Goal: Navigation & Orientation: Find specific page/section

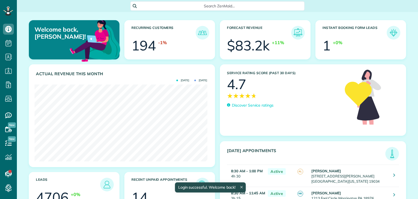
scroll to position [77, 173]
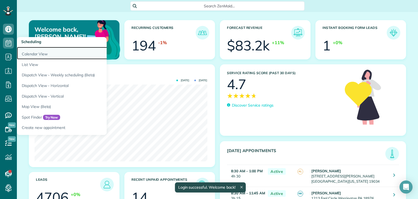
click at [37, 56] on link "Calendar View" at bounding box center [85, 53] width 136 height 13
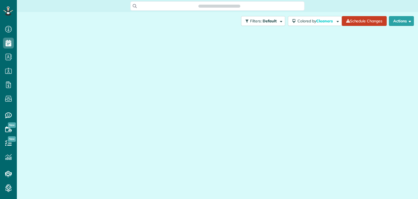
scroll to position [2, 2]
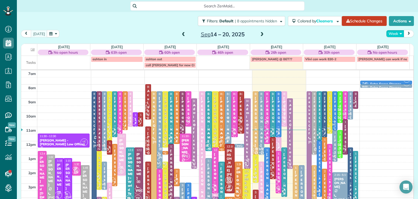
click at [391, 30] on button "Week" at bounding box center [396, 33] width 18 height 7
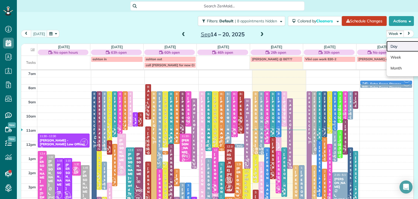
click at [399, 47] on link "Day" at bounding box center [408, 46] width 43 height 11
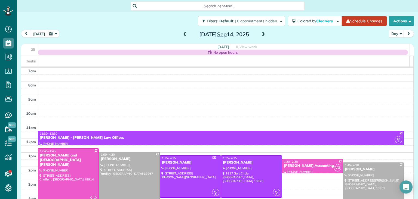
click at [257, 32] on div "[DATE]" at bounding box center [224, 34] width 87 height 9
click at [261, 34] on span at bounding box center [264, 34] width 6 height 5
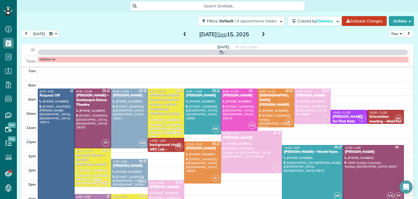
click at [261, 34] on span at bounding box center [264, 34] width 6 height 5
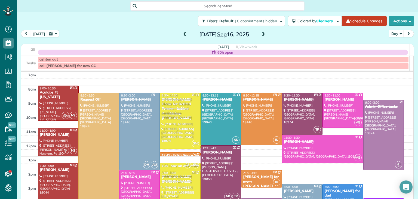
click at [261, 34] on span at bounding box center [264, 34] width 6 height 5
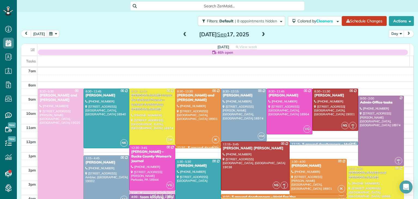
click at [261, 34] on span at bounding box center [264, 34] width 6 height 5
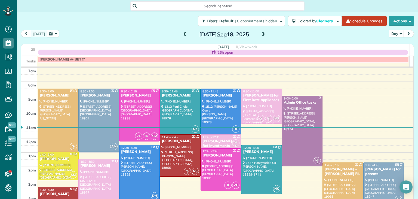
click at [261, 34] on span at bounding box center [264, 34] width 6 height 5
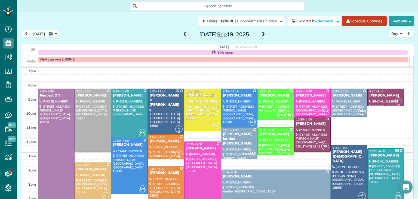
click at [261, 34] on span at bounding box center [264, 34] width 6 height 5
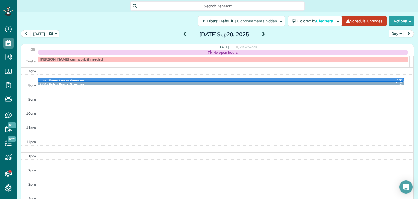
click at [261, 34] on span at bounding box center [264, 34] width 6 height 5
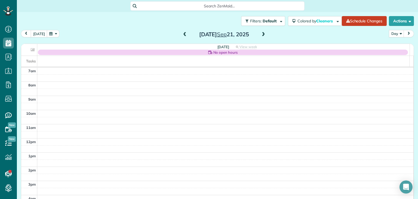
click at [261, 34] on span at bounding box center [264, 34] width 6 height 5
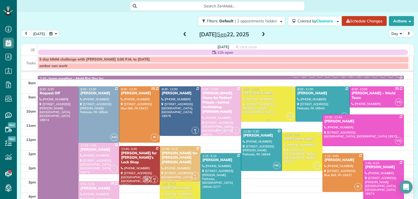
scroll to position [7, 0]
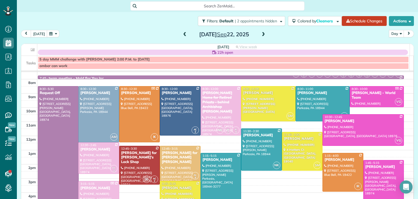
click at [263, 36] on span at bounding box center [264, 34] width 6 height 5
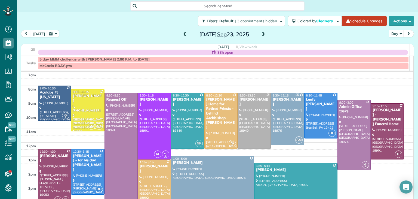
click at [183, 35] on span at bounding box center [185, 34] width 6 height 5
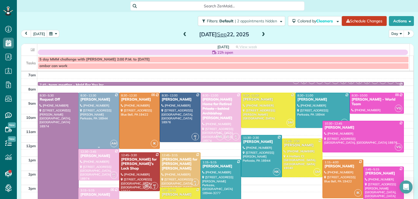
click at [105, 135] on div at bounding box center [99, 121] width 40 height 56
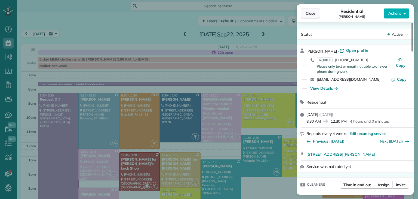
click at [311, 10] on button "Close" at bounding box center [310, 13] width 19 height 10
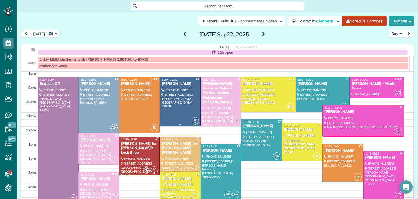
scroll to position [15, 0]
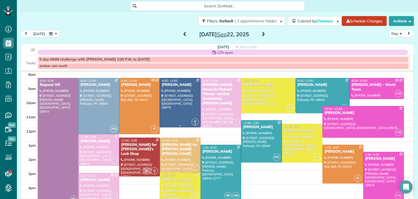
click at [184, 121] on div at bounding box center [180, 102] width 40 height 49
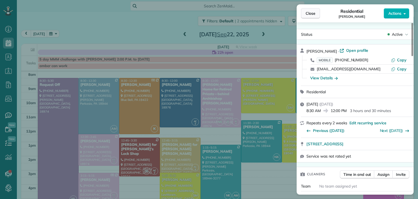
click at [311, 12] on span "Close" at bounding box center [311, 13] width 10 height 5
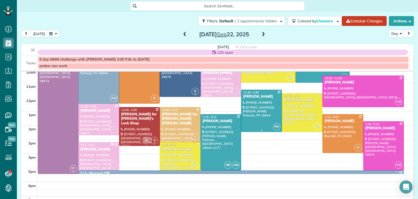
scroll to position [45, 0]
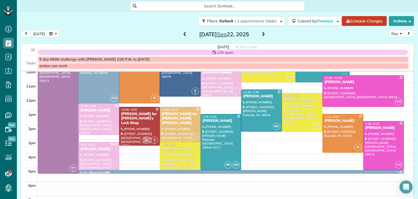
click at [261, 34] on span at bounding box center [264, 34] width 6 height 5
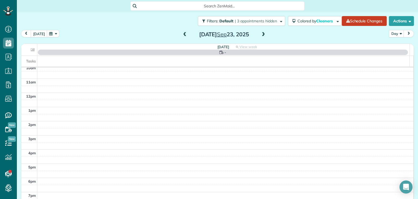
scroll to position [0, 0]
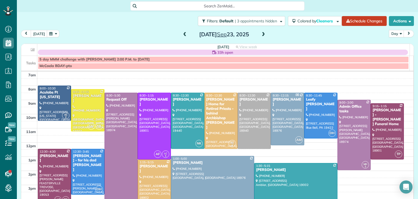
click at [261, 35] on span at bounding box center [264, 34] width 6 height 5
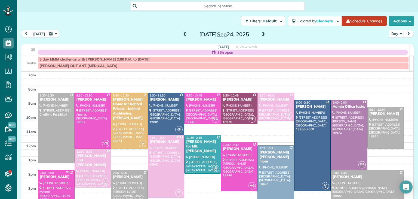
click at [261, 35] on span at bounding box center [264, 34] width 6 height 5
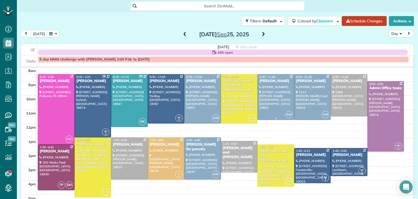
scroll to position [15, 0]
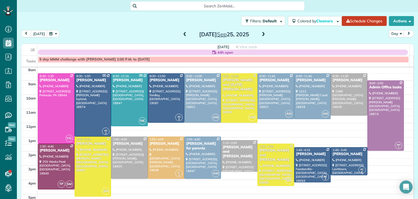
click at [261, 36] on span at bounding box center [264, 34] width 6 height 5
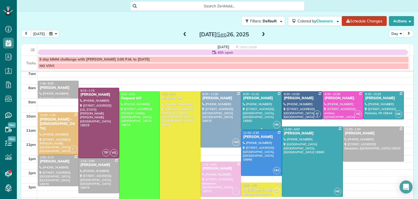
scroll to position [0, 0]
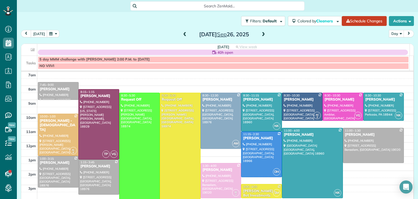
click at [182, 32] on span at bounding box center [185, 34] width 6 height 5
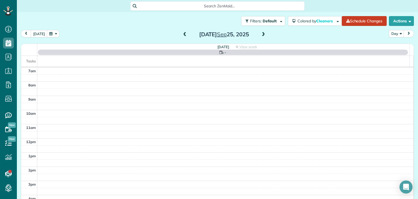
click at [182, 32] on span at bounding box center [185, 34] width 6 height 5
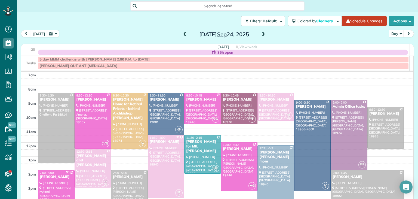
click at [182, 32] on span at bounding box center [185, 34] width 6 height 5
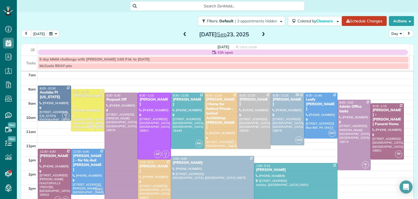
click at [182, 32] on span at bounding box center [185, 34] width 6 height 5
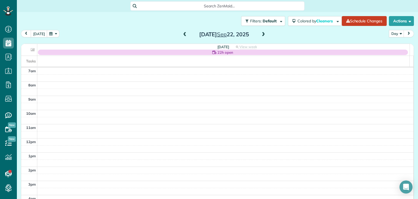
click at [183, 36] on span at bounding box center [185, 34] width 6 height 5
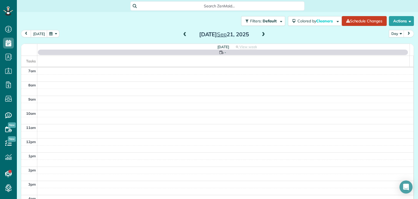
click at [261, 31] on span at bounding box center [264, 35] width 6 height 8
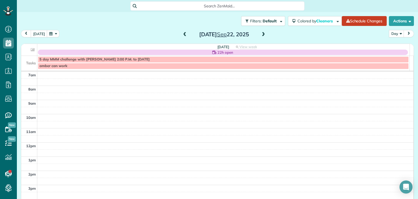
click at [261, 35] on span at bounding box center [264, 34] width 6 height 5
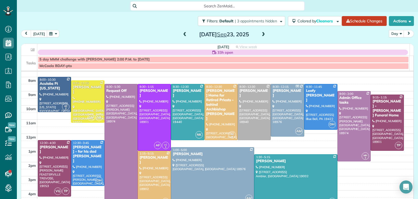
scroll to position [9, 0]
click at [54, 160] on div at bounding box center [54, 168] width 33 height 56
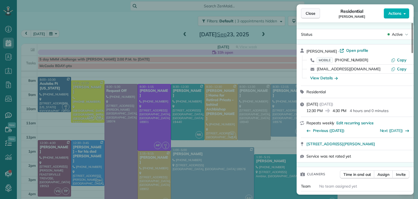
click at [316, 15] on button "Close" at bounding box center [310, 13] width 19 height 10
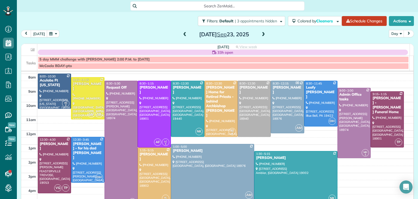
scroll to position [12, 0]
click at [185, 112] on div at bounding box center [187, 109] width 33 height 56
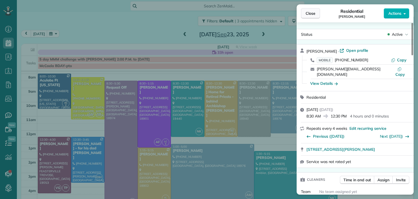
click at [312, 13] on span "Close" at bounding box center [311, 13] width 10 height 5
